Goal: Task Accomplishment & Management: Manage account settings

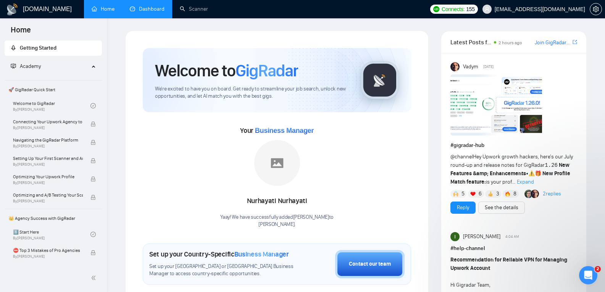
click at [142, 12] on link "Dashboard" at bounding box center [147, 9] width 35 height 6
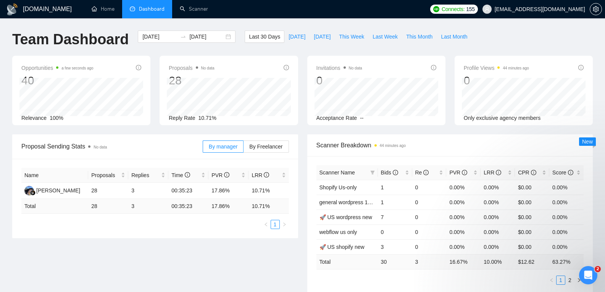
click at [584, 277] on icon "Open Intercom Messenger" at bounding box center [588, 275] width 13 height 13
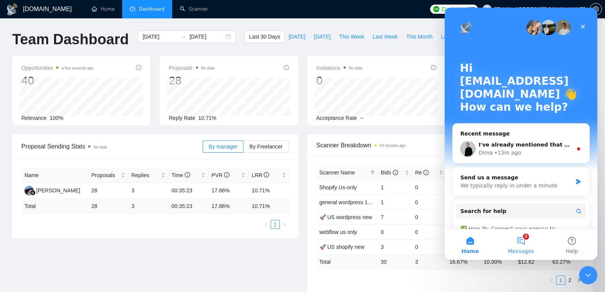
click at [525, 248] on span "Messages" at bounding box center [521, 250] width 26 height 5
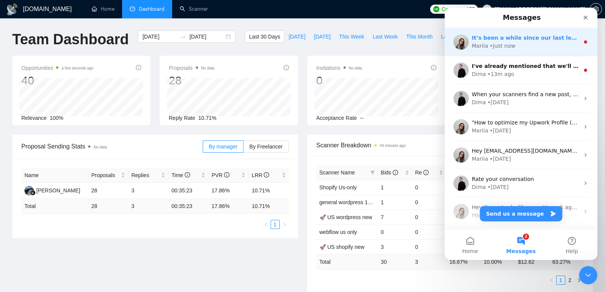
click at [513, 45] on div "Mariia • Just now" at bounding box center [525, 46] width 108 height 8
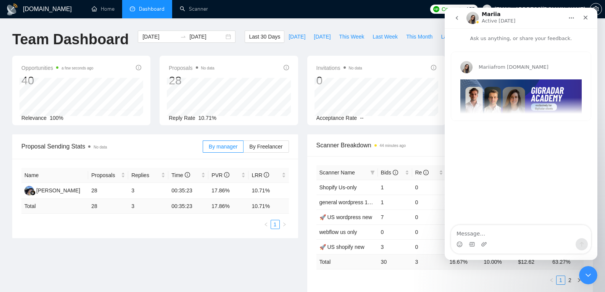
click at [458, 20] on icon "go back" at bounding box center [456, 18] width 6 height 6
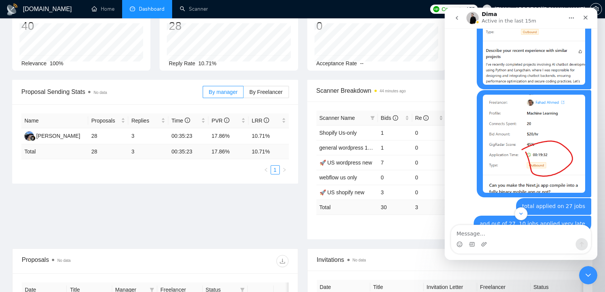
scroll to position [1525, 0]
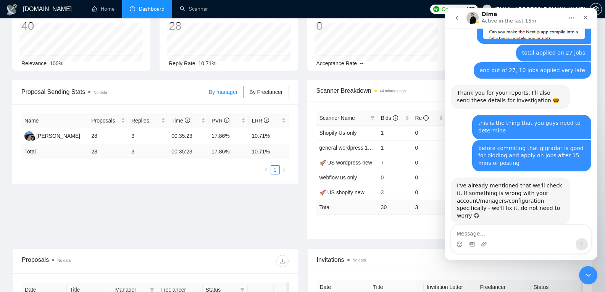
click at [526, 185] on div "I've already mentioned that we'll check it. If something is wrong with your acc…" at bounding box center [510, 200] width 107 height 37
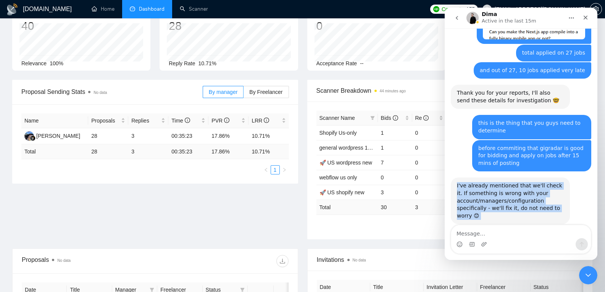
click at [526, 185] on div "I've already mentioned that we'll check it. If something is wrong with your acc…" at bounding box center [510, 200] width 107 height 37
click at [532, 192] on div "I've already mentioned that we'll check it. If something is wrong with your acc…" at bounding box center [510, 200] width 107 height 37
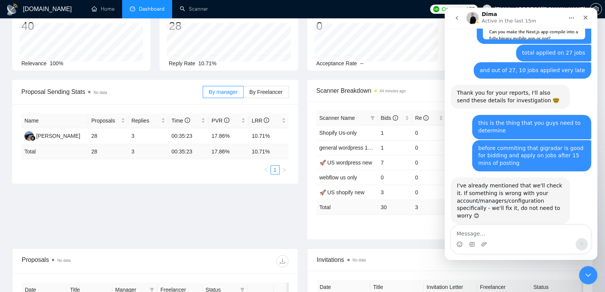
click at [532, 192] on div "I've already mentioned that we'll check it. If something is wrong with your acc…" at bounding box center [510, 200] width 107 height 37
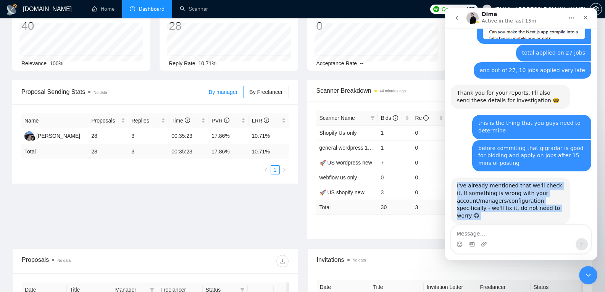
click at [532, 192] on div "I've already mentioned that we'll check it. If something is wrong with your acc…" at bounding box center [510, 200] width 107 height 37
click at [525, 197] on div "I've already mentioned that we'll check it. If something is wrong with your acc…" at bounding box center [510, 200] width 107 height 37
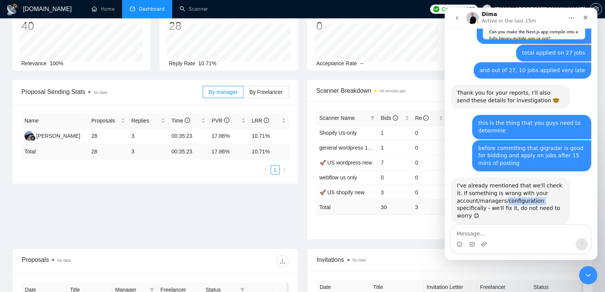
click at [525, 197] on div "I've already mentioned that we'll check it. If something is wrong with your acc…" at bounding box center [510, 200] width 107 height 37
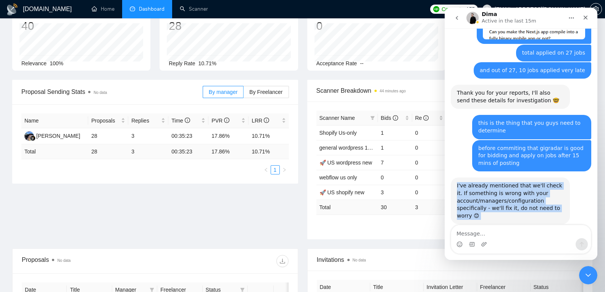
click at [525, 197] on div "I've already mentioned that we'll check it. If something is wrong with your acc…" at bounding box center [510, 200] width 107 height 37
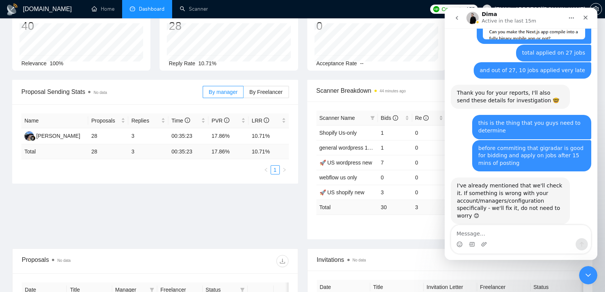
click at [591, 276] on icon "Close Intercom Messenger" at bounding box center [587, 274] width 9 height 9
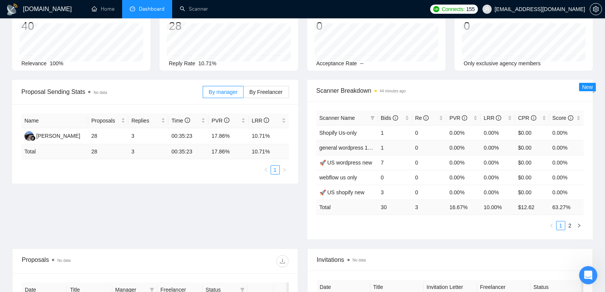
scroll to position [1108, 0]
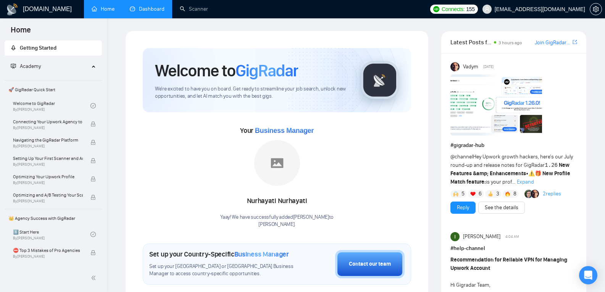
click at [151, 9] on link "Dashboard" at bounding box center [147, 9] width 35 height 6
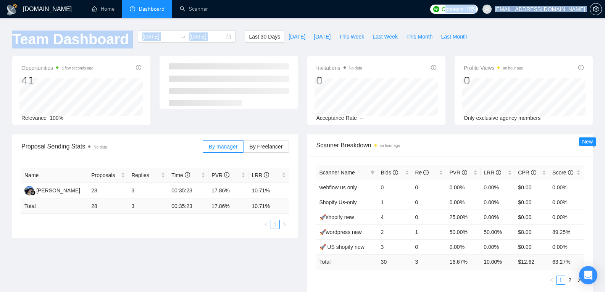
drag, startPoint x: 474, startPoint y: 32, endPoint x: 470, endPoint y: 10, distance: 23.2
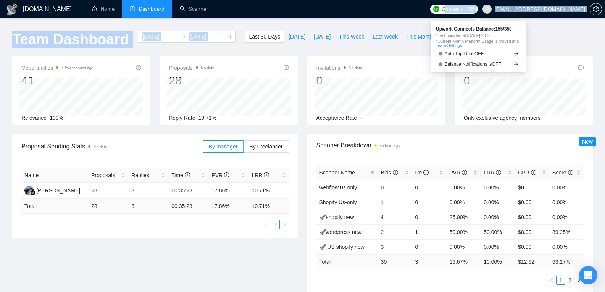
click at [464, 10] on span "Connects:" at bounding box center [452, 9] width 23 height 8
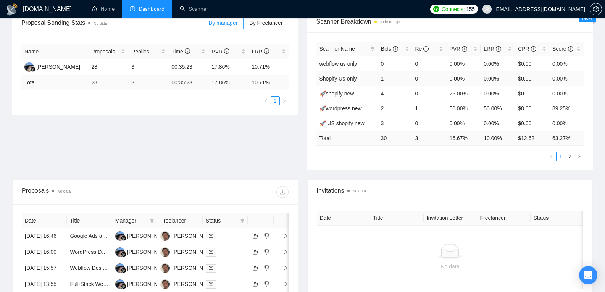
scroll to position [114, 0]
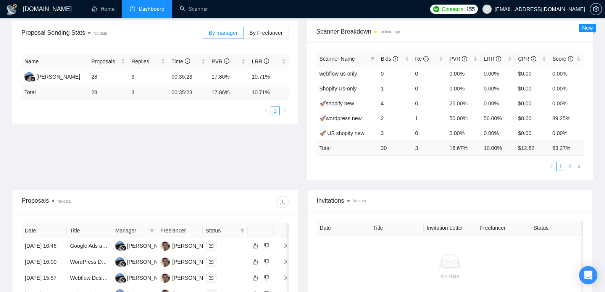
click at [572, 169] on link "2" at bounding box center [569, 166] width 8 height 8
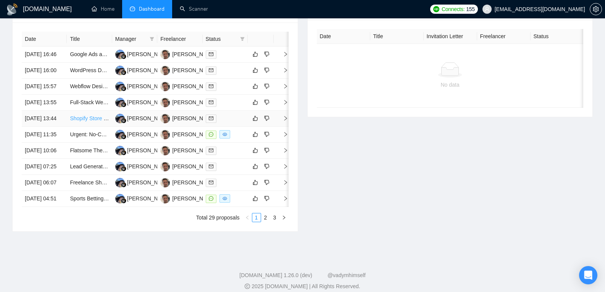
scroll to position [290, 0]
